Goal: Book appointment/travel/reservation

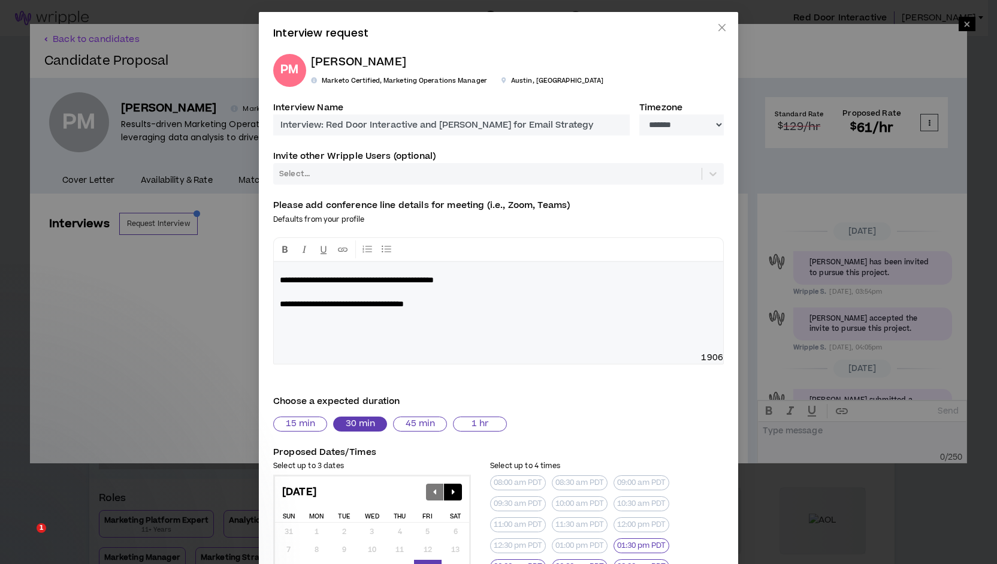
select select "*******"
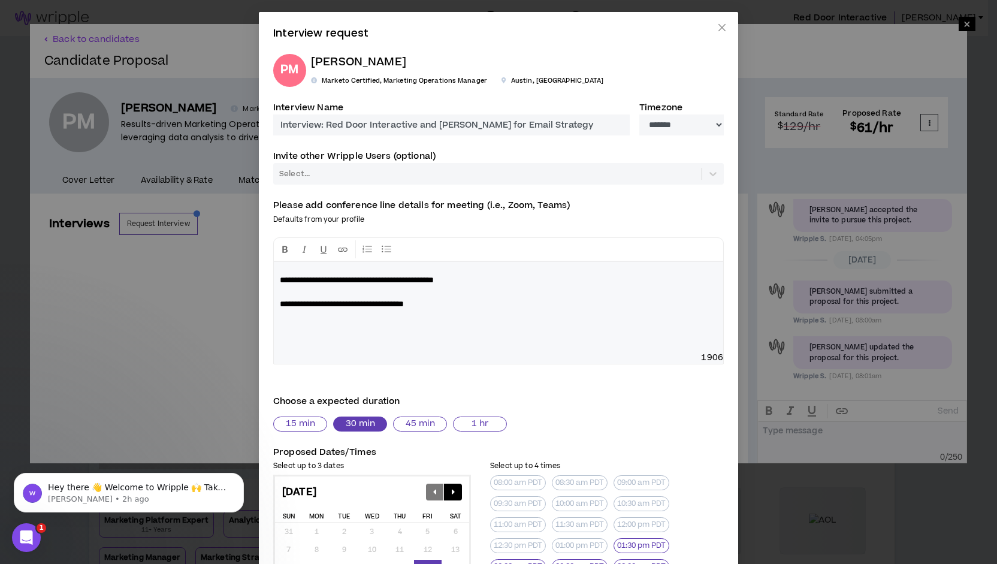
click at [368, 62] on p "[PERSON_NAME]" at bounding box center [457, 62] width 292 height 17
drag, startPoint x: 353, startPoint y: 59, endPoint x: 304, endPoint y: 65, distance: 48.8
click at [306, 65] on div "[PERSON_NAME] Marketo Certified, Marketing Operations Manager [GEOGRAPHIC_DATA]…" at bounding box center [454, 70] width 297 height 33
copy p "Prakruti"
click at [213, 366] on div "**********" at bounding box center [498, 282] width 997 height 564
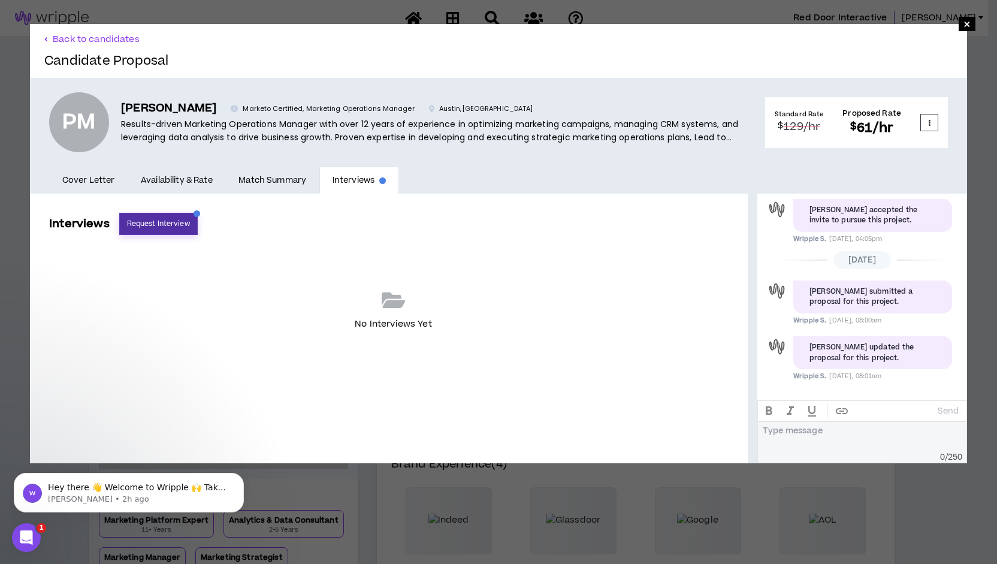
click at [149, 225] on button "Request Interview" at bounding box center [158, 224] width 79 height 22
select select "*******"
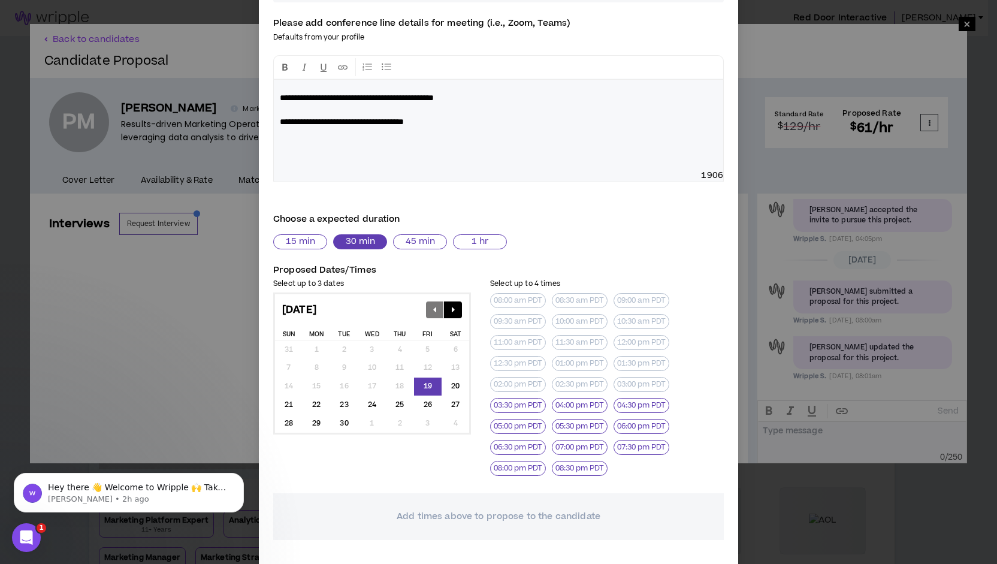
scroll to position [190, 0]
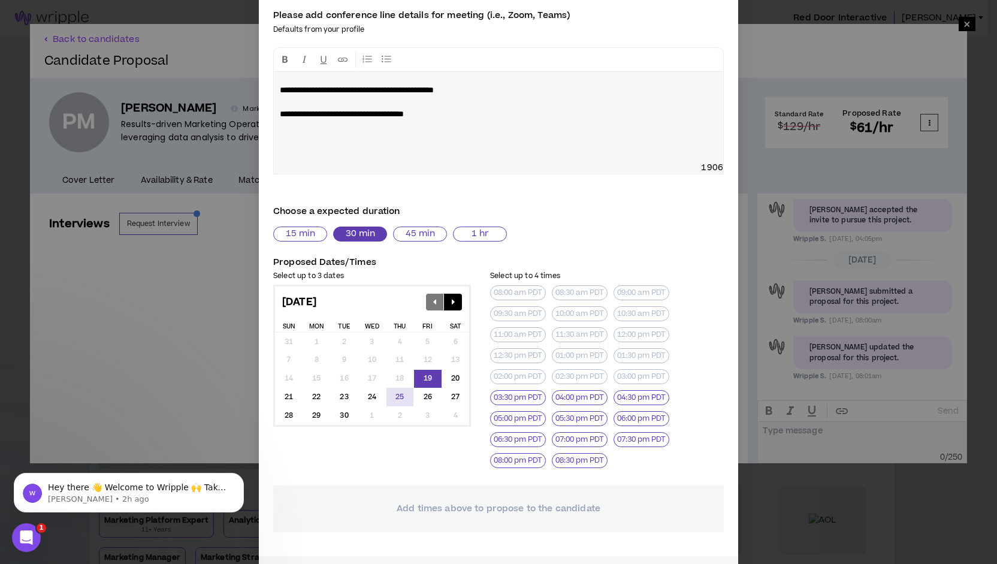
click at [396, 395] on div "25" at bounding box center [401, 397] width 28 height 19
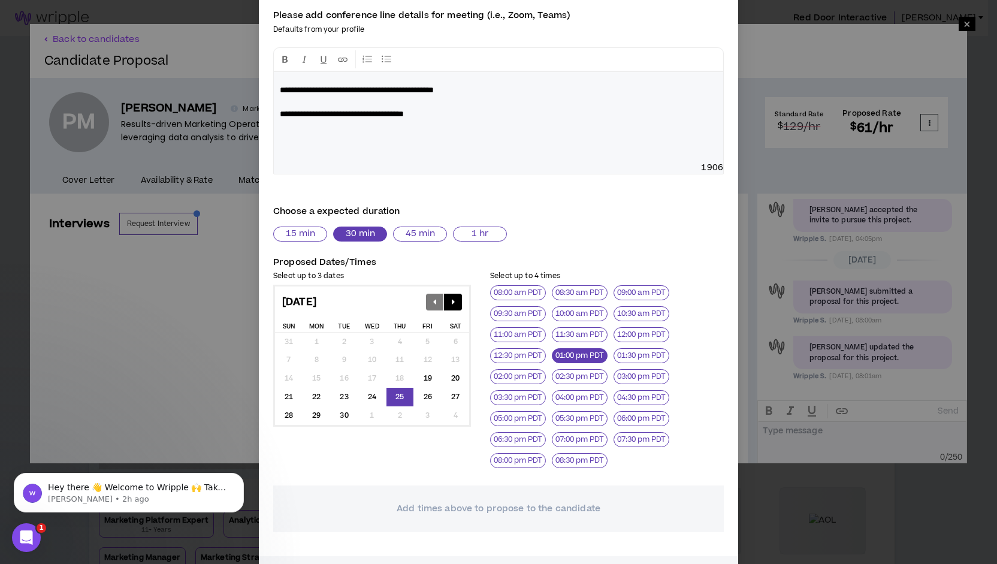
click at [573, 354] on button "01:00 pm PDT" at bounding box center [580, 355] width 56 height 15
click at [312, 391] on div "22" at bounding box center [317, 397] width 28 height 19
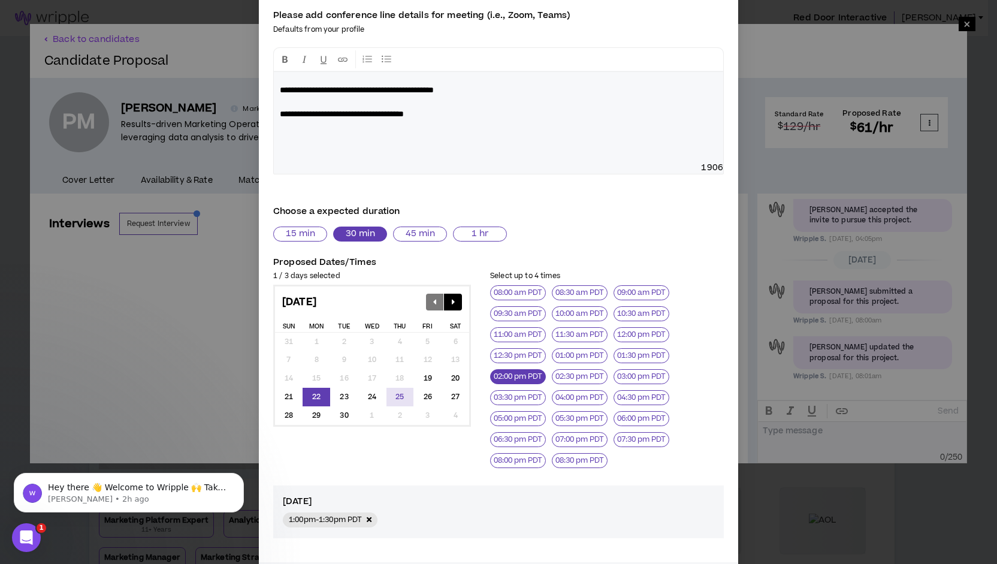
click at [520, 376] on button "02:00 pm PDT" at bounding box center [518, 376] width 56 height 15
click at [313, 413] on div "29" at bounding box center [317, 415] width 28 height 19
click at [521, 373] on button "02:00 pm PDT" at bounding box center [518, 376] width 56 height 15
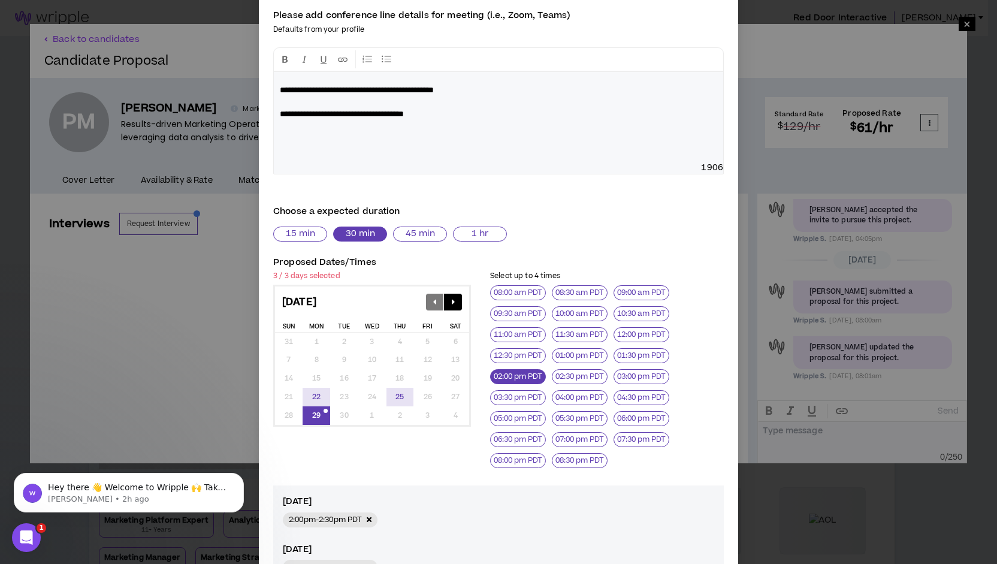
scroll to position [337, 0]
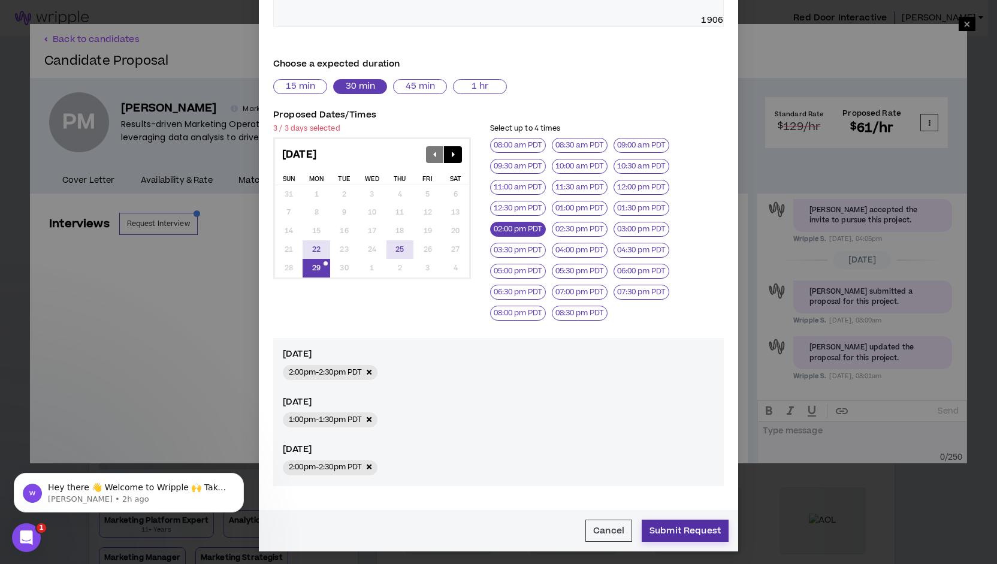
click at [675, 527] on button "Submit Request" at bounding box center [685, 531] width 87 height 22
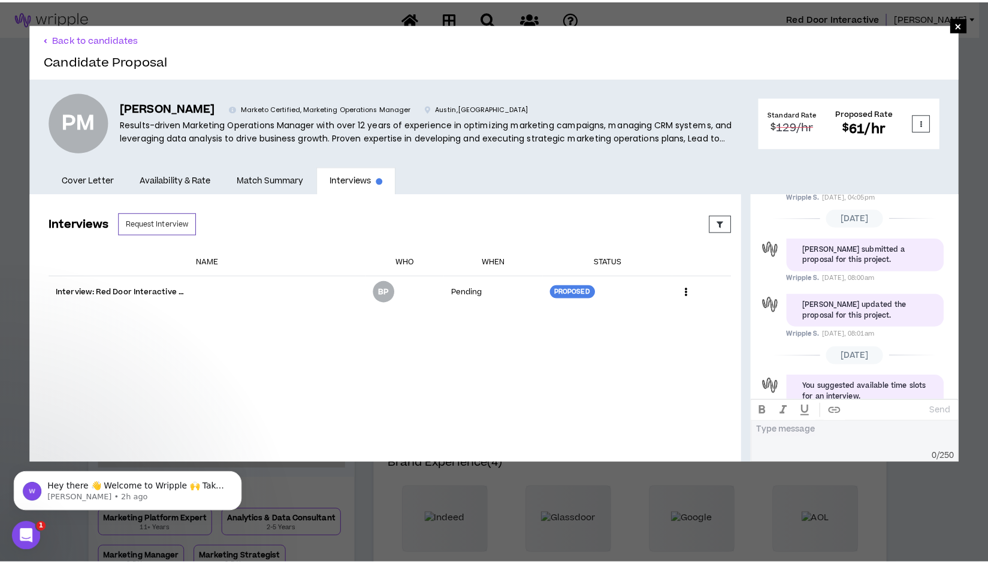
scroll to position [190, 0]
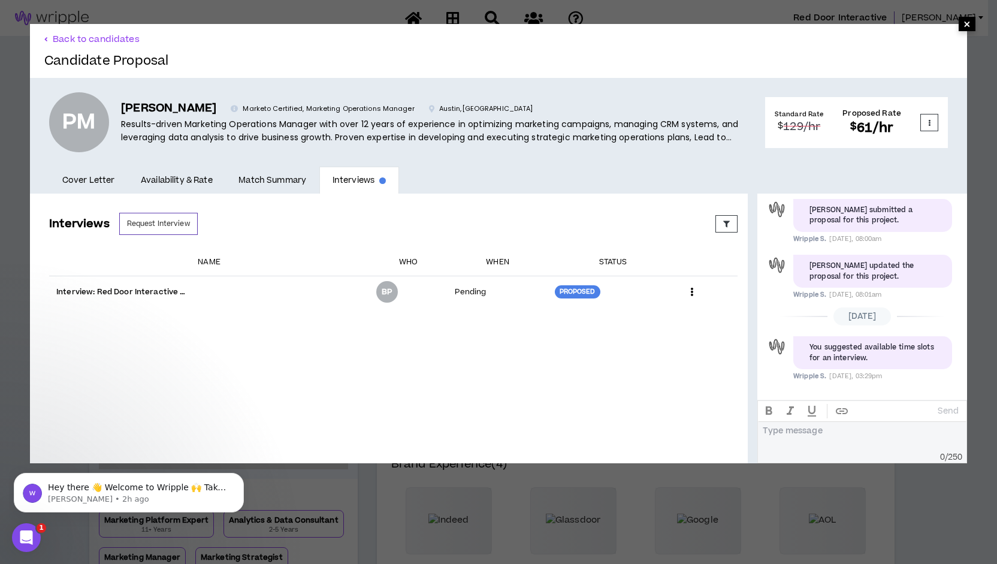
click at [964, 25] on span "×" at bounding box center [967, 24] width 7 height 14
